Goal: Information Seeking & Learning: Learn about a topic

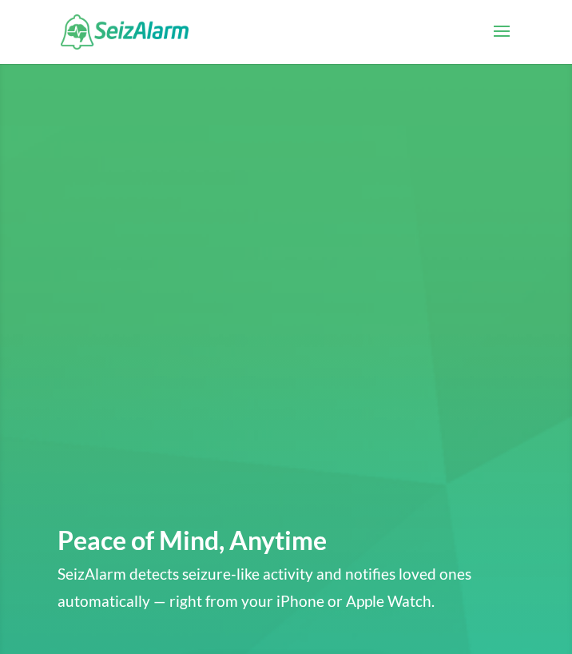
scroll to position [2438, 0]
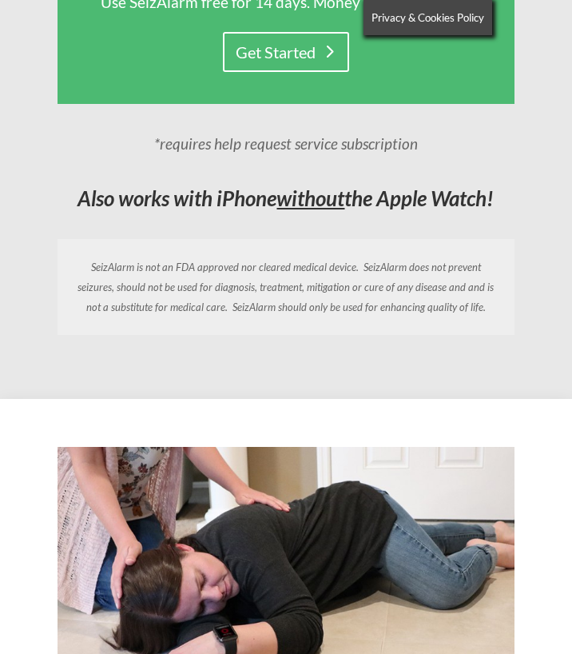
click at [313, 305] on em "SeizAlarm is not an FDA approved nor cleared medical device. SeizAlarm does not…" at bounding box center [286, 287] width 417 height 53
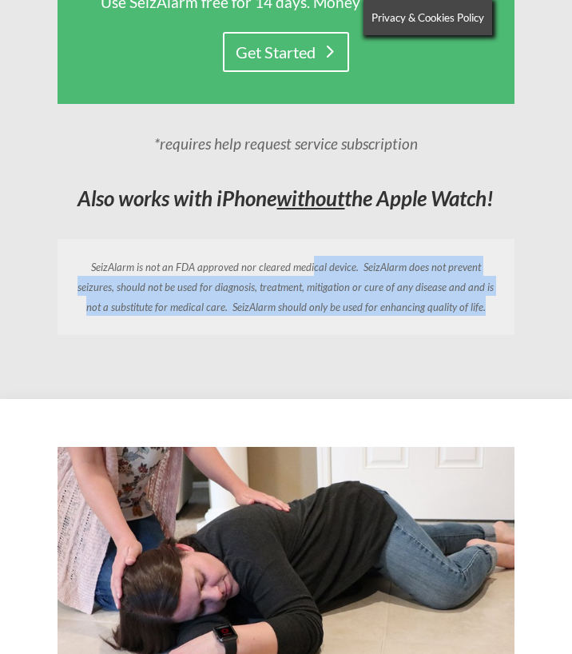
drag, startPoint x: 468, startPoint y: 308, endPoint x: 293, endPoint y: 273, distance: 177.7
click at [293, 273] on p "SeizAlarm is not an FDA approved nor cleared medical device. SeizAlarm does not…" at bounding box center [287, 286] width 420 height 60
click at [318, 273] on p "SeizAlarm is not an FDA approved nor cleared medical device. SeizAlarm does not…" at bounding box center [287, 286] width 420 height 60
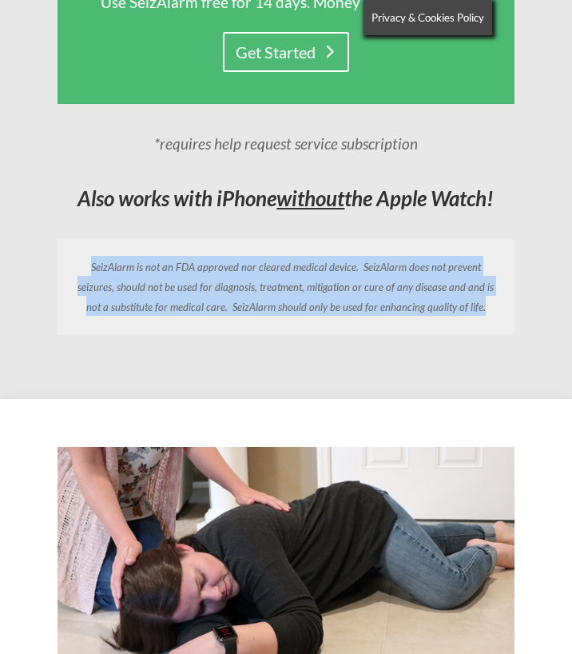
drag, startPoint x: 468, startPoint y: 308, endPoint x: 57, endPoint y: 270, distance: 412.7
click at [58, 270] on div "SeizAlarm is not an FDA approved nor cleared medical device. SeizAlarm does not…" at bounding box center [287, 287] width 458 height 96
copy em "SeizAlarm is not an FDA approved nor cleared medical device. SeizAlarm does not…"
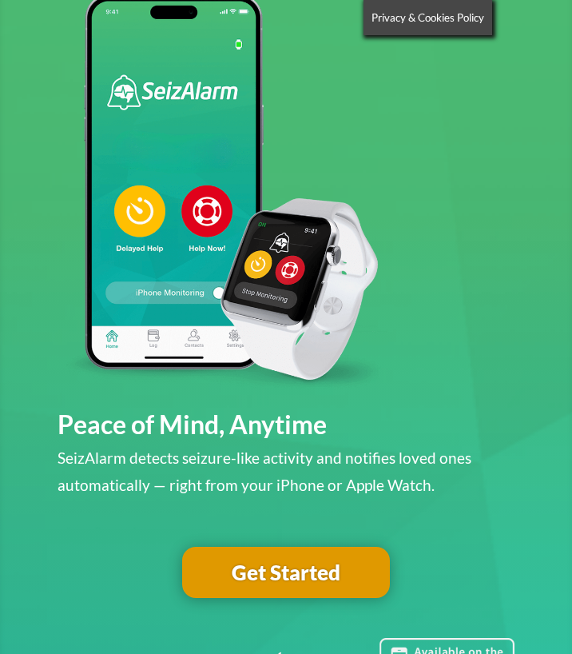
scroll to position [0, 0]
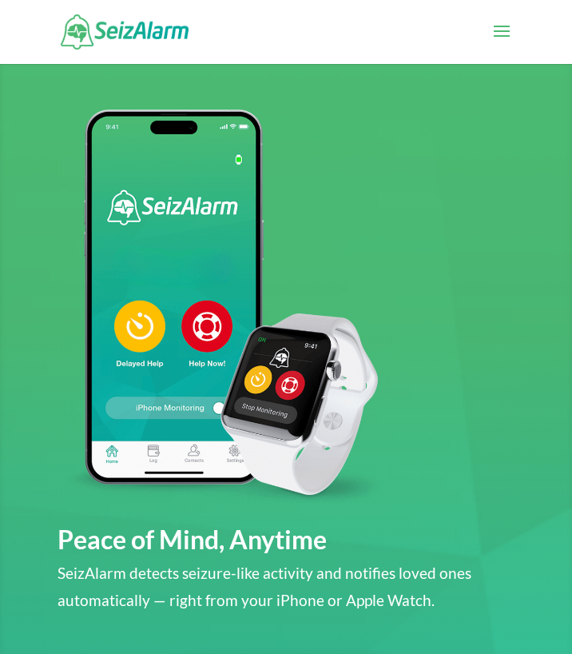
click at [499, 27] on span at bounding box center [502, 41] width 26 height 45
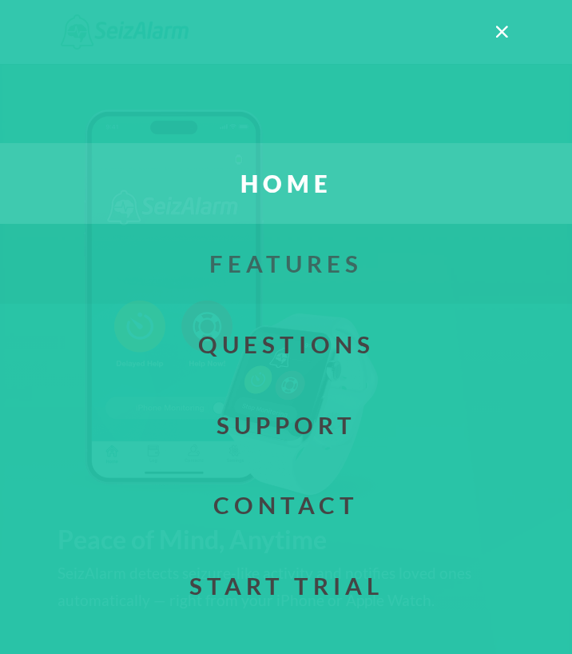
click at [283, 280] on link "Features" at bounding box center [286, 264] width 620 height 81
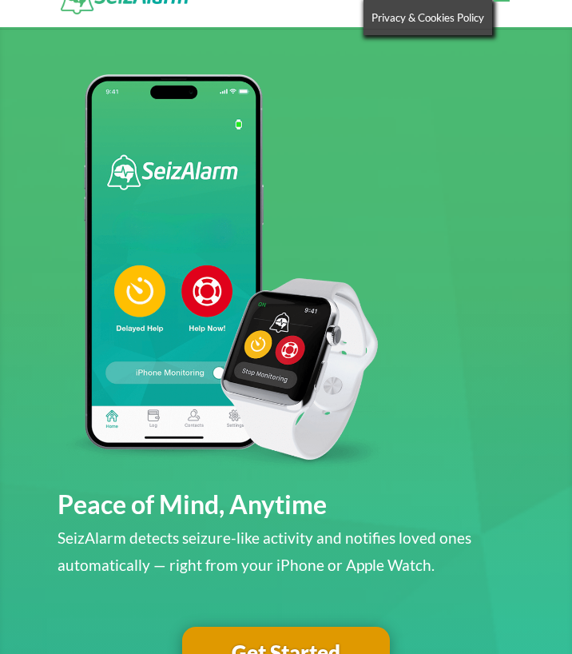
scroll to position [50, 0]
